Goal: Task Accomplishment & Management: Use online tool/utility

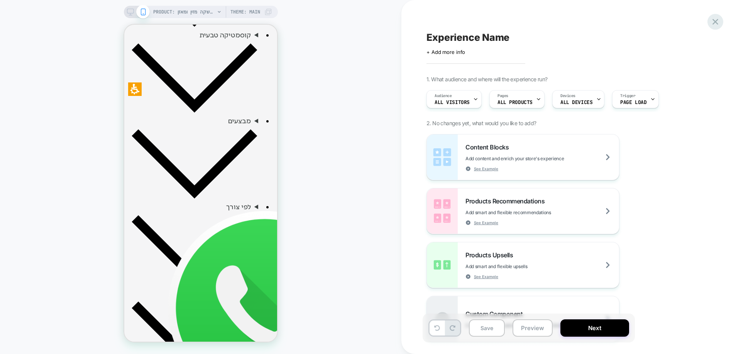
click at [716, 19] on icon at bounding box center [715, 22] width 10 height 10
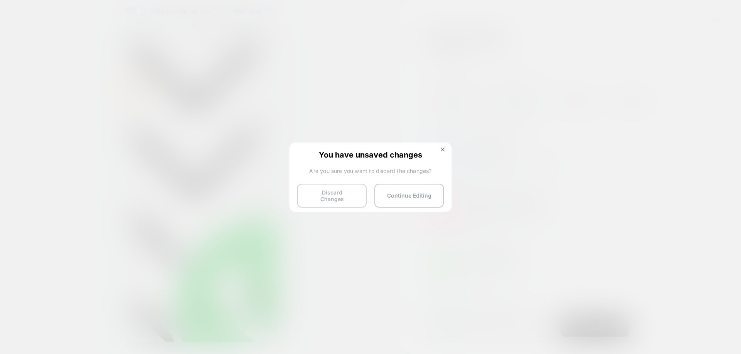
click at [336, 197] on button "Discard Changes" at bounding box center [331, 196] width 69 height 24
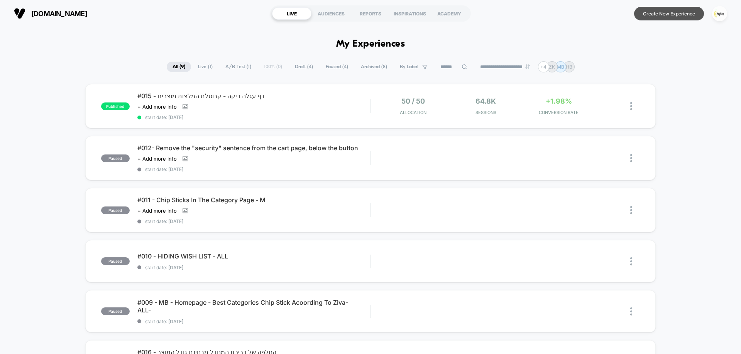
click at [661, 14] on button "Create New Experience" at bounding box center [669, 13] width 70 height 13
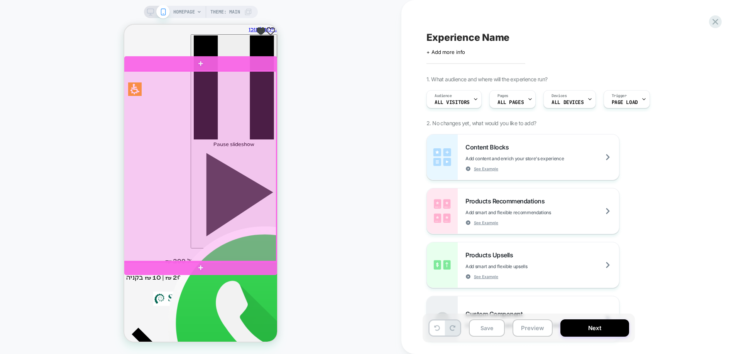
click at [212, 180] on div at bounding box center [199, 166] width 153 height 191
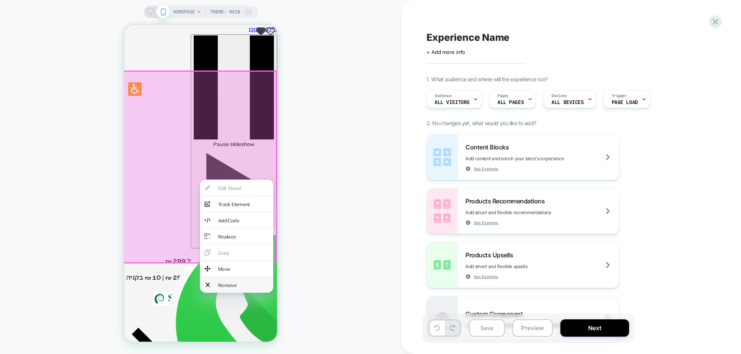
click at [230, 282] on div "Remove" at bounding box center [243, 285] width 51 height 7
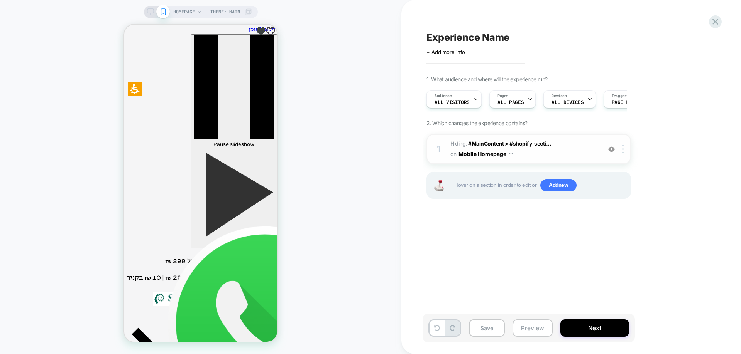
click at [624, 154] on div "1 Hiding : #MainContent > #shopify-secti... #MainContent > #shopify-section-tem…" at bounding box center [528, 149] width 204 height 30
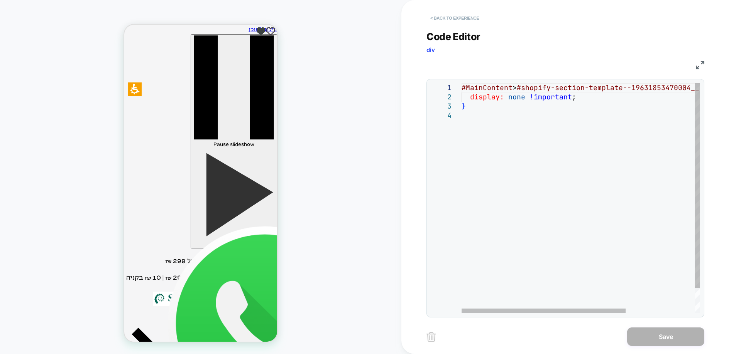
click at [457, 17] on button "< Back to experience" at bounding box center [454, 18] width 56 height 12
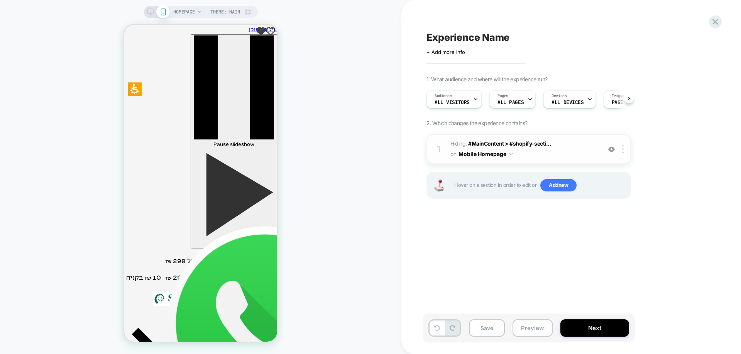
scroll to position [0, 0]
click at [622, 151] on img at bounding box center [623, 149] width 2 height 8
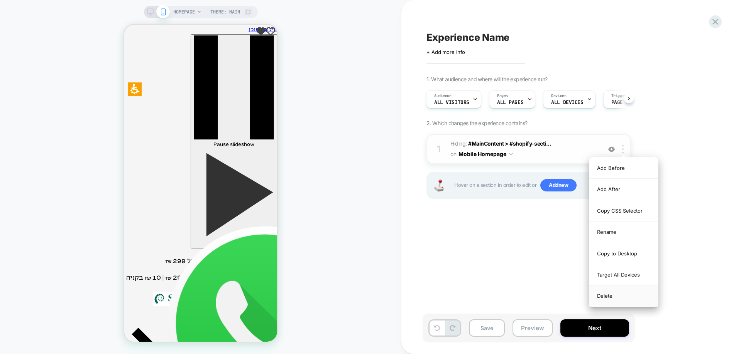
click at [613, 297] on div "Delete" at bounding box center [623, 296] width 69 height 21
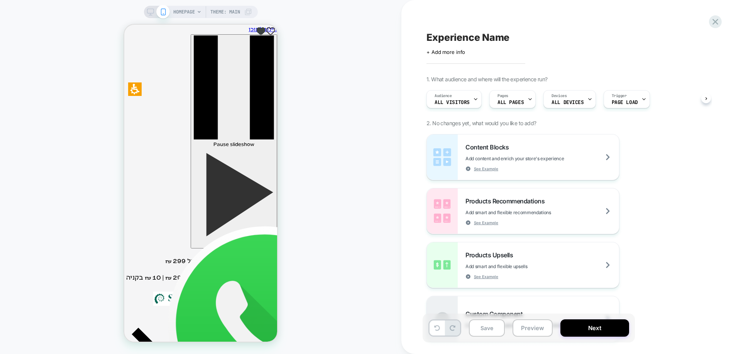
scroll to position [0, 0]
drag, startPoint x: 491, startPoint y: 326, endPoint x: 356, endPoint y: 277, distance: 143.6
click at [491, 326] on button "Save" at bounding box center [487, 328] width 36 height 17
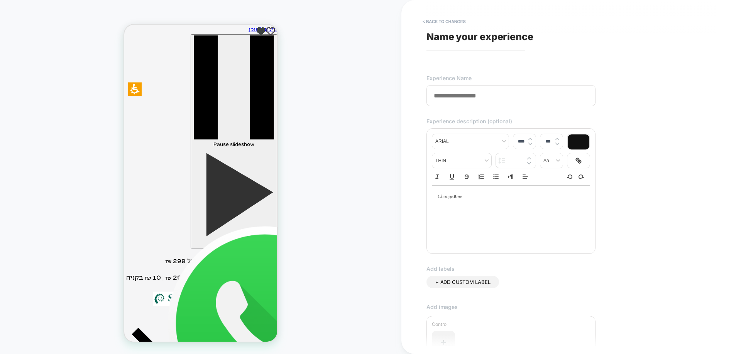
click at [485, 92] on input at bounding box center [510, 95] width 169 height 21
paste input "**********"
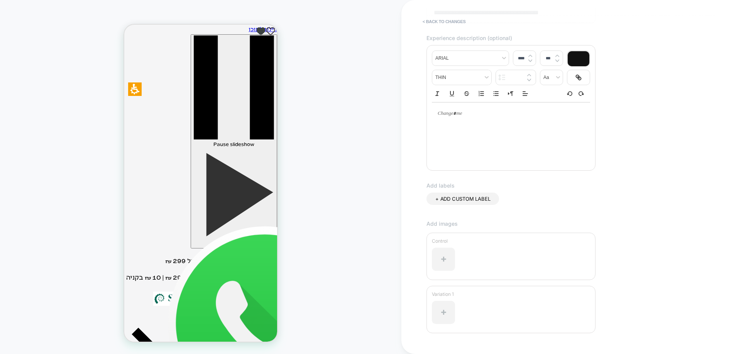
scroll to position [138, 0]
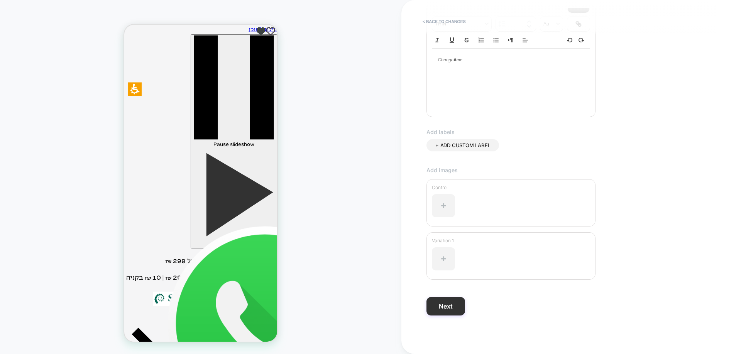
type input "**********"
click at [448, 310] on button "Next" at bounding box center [445, 306] width 39 height 19
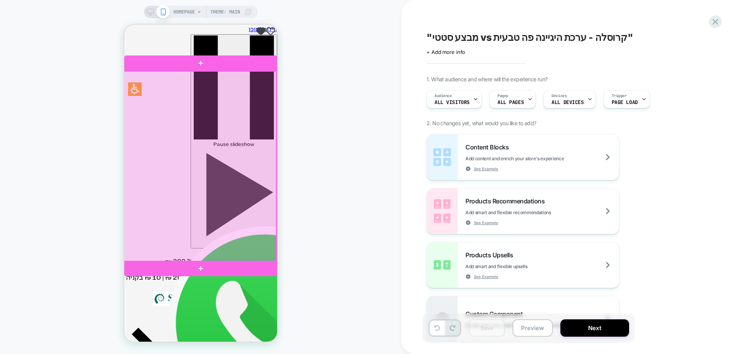
click at [230, 163] on div at bounding box center [199, 166] width 153 height 191
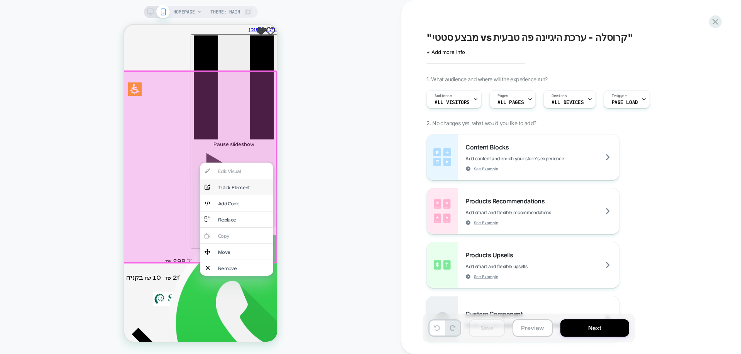
click at [240, 189] on div "analytics-plus-line-svgrepo-com Track Element" at bounding box center [236, 187] width 73 height 16
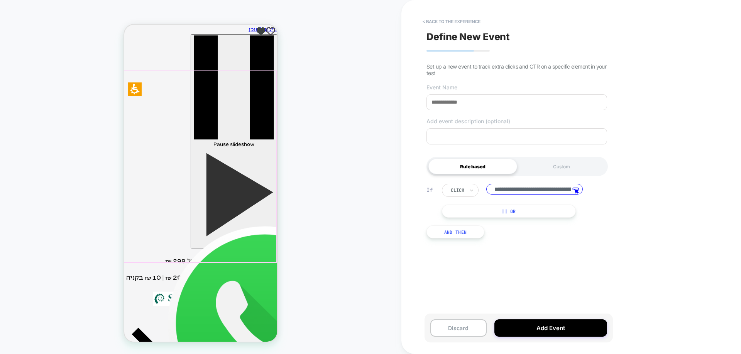
scroll to position [0, 164]
click at [453, 22] on button "< back to the experience" at bounding box center [451, 21] width 66 height 12
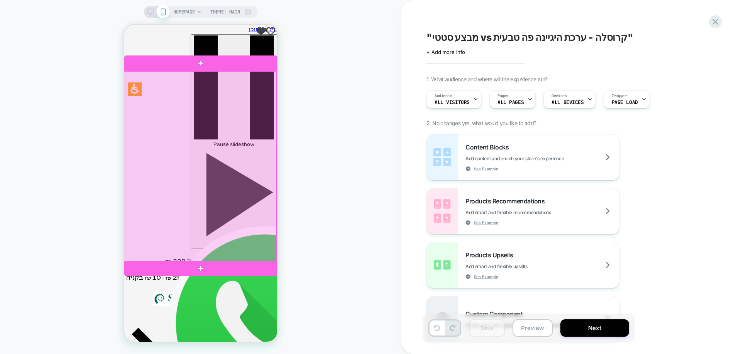
click at [257, 157] on div at bounding box center [199, 166] width 153 height 191
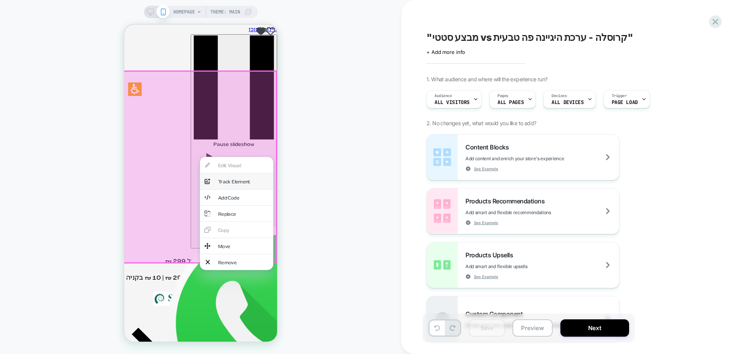
click at [226, 178] on div "Track Element" at bounding box center [243, 181] width 51 height 7
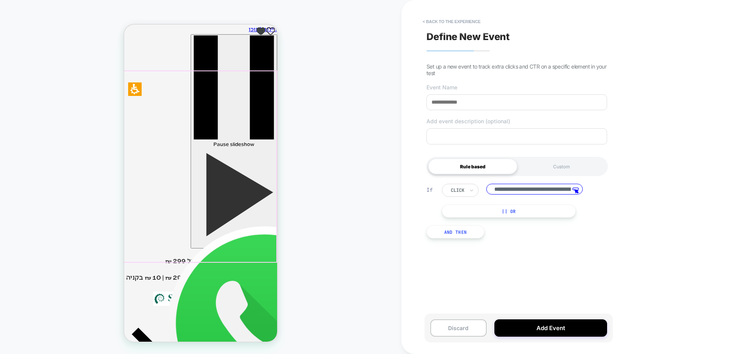
scroll to position [0, 164]
click at [538, 167] on div "Custom" at bounding box center [561, 166] width 89 height 15
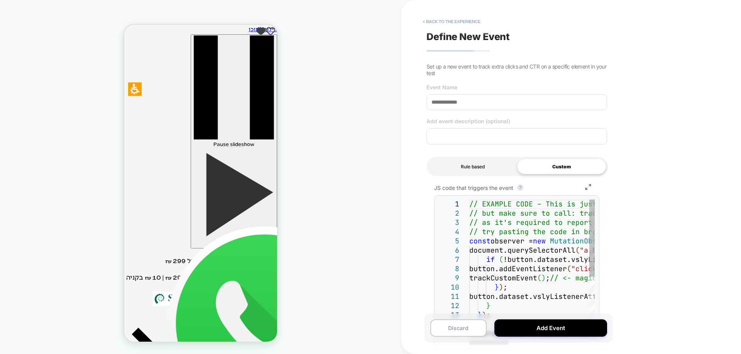
click at [490, 168] on div "Rule based" at bounding box center [472, 166] width 89 height 15
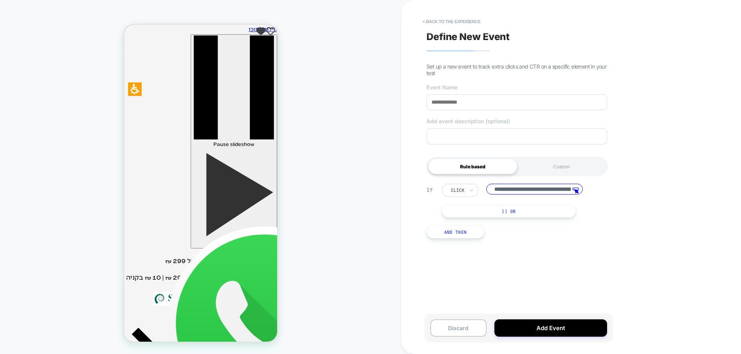
scroll to position [0, 164]
click at [447, 20] on button "< back to the experience" at bounding box center [451, 21] width 66 height 12
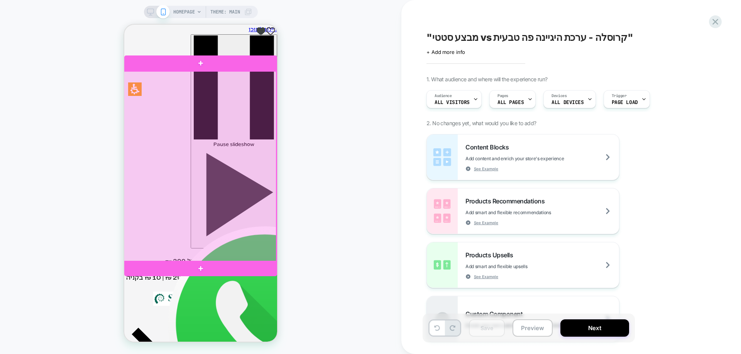
click at [207, 189] on div at bounding box center [199, 166] width 153 height 191
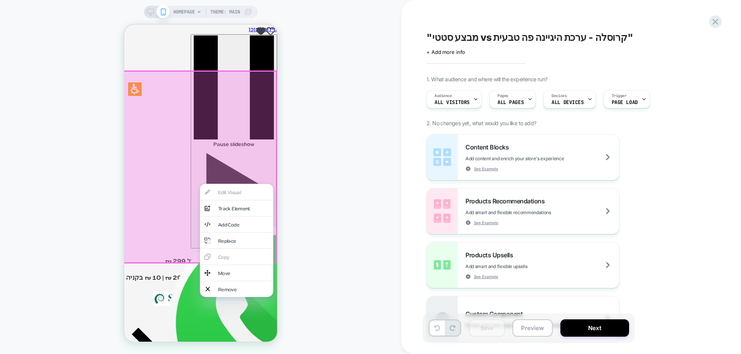
click at [320, 152] on div "HOMEPAGE Theme: MAIN" at bounding box center [200, 177] width 401 height 339
click at [322, 145] on div "HOMEPAGE Theme: MAIN" at bounding box center [200, 177] width 401 height 339
click at [388, 152] on div "HOMEPAGE Theme: MAIN" at bounding box center [200, 177] width 401 height 339
click at [249, 240] on div "Replace" at bounding box center [243, 241] width 51 height 7
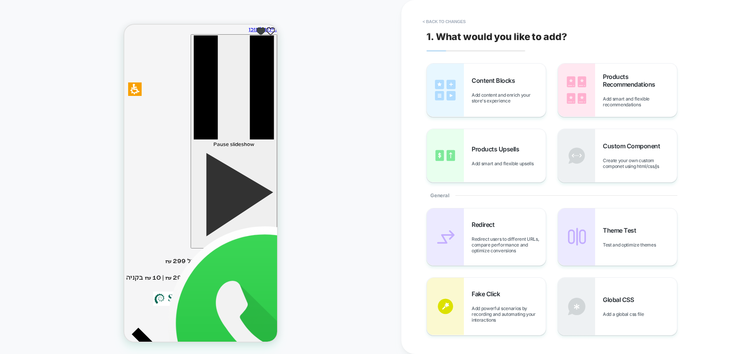
drag, startPoint x: 442, startPoint y: 20, endPoint x: 415, endPoint y: 49, distance: 39.3
click at [441, 22] on button "< Back to changes" at bounding box center [443, 21] width 51 height 12
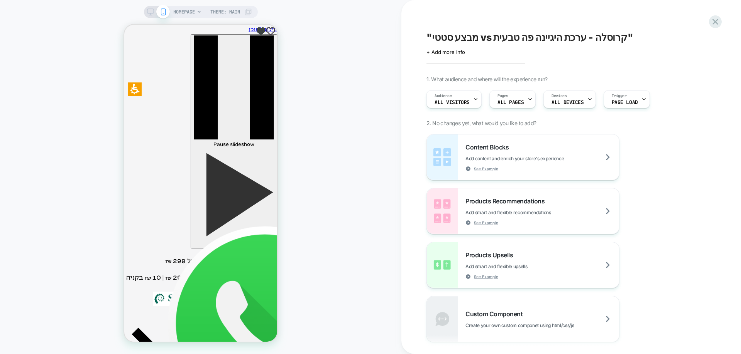
click at [383, 165] on div "HOMEPAGE Theme: MAIN" at bounding box center [200, 177] width 401 height 339
click at [354, 188] on div "HOMEPAGE Theme: MAIN" at bounding box center [200, 177] width 401 height 339
